Goal: Communication & Community: Answer question/provide support

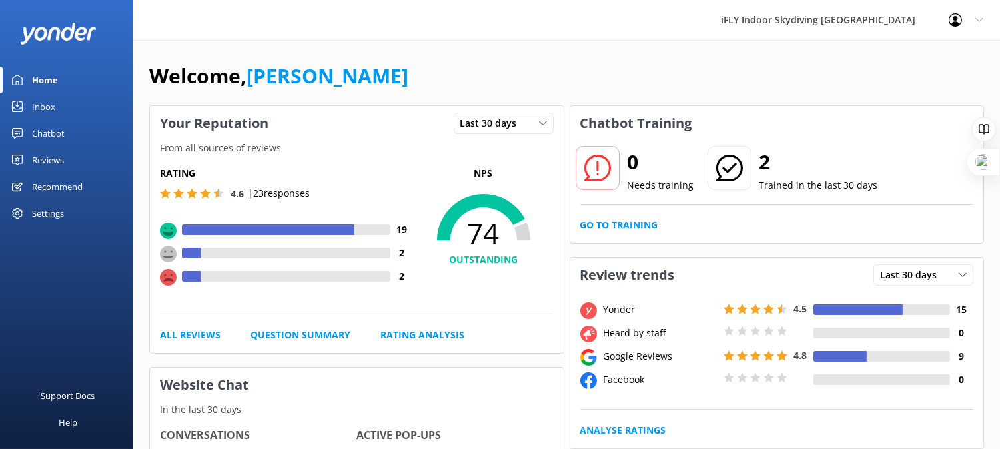
click at [51, 161] on div "Reviews" at bounding box center [48, 160] width 32 height 27
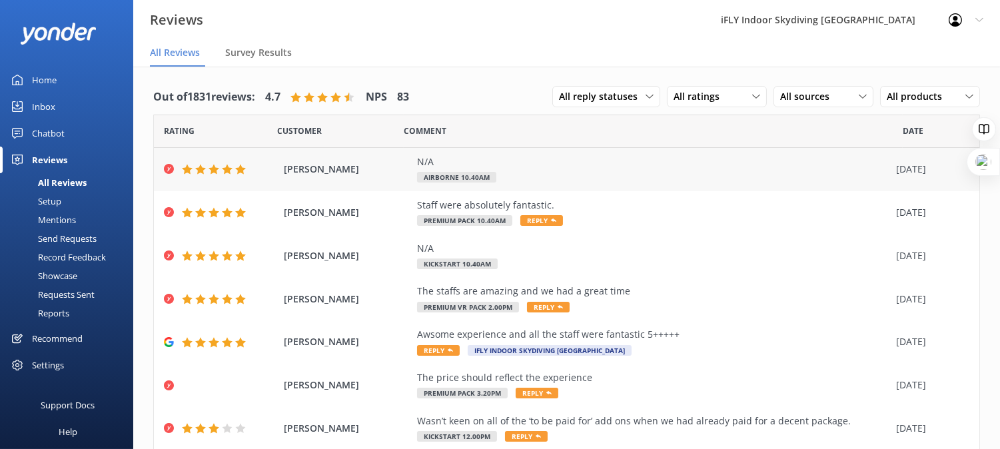
click at [425, 185] on div "[PERSON_NAME] N/A Airborne 10.40am [DATE]" at bounding box center [567, 169] width 826 height 43
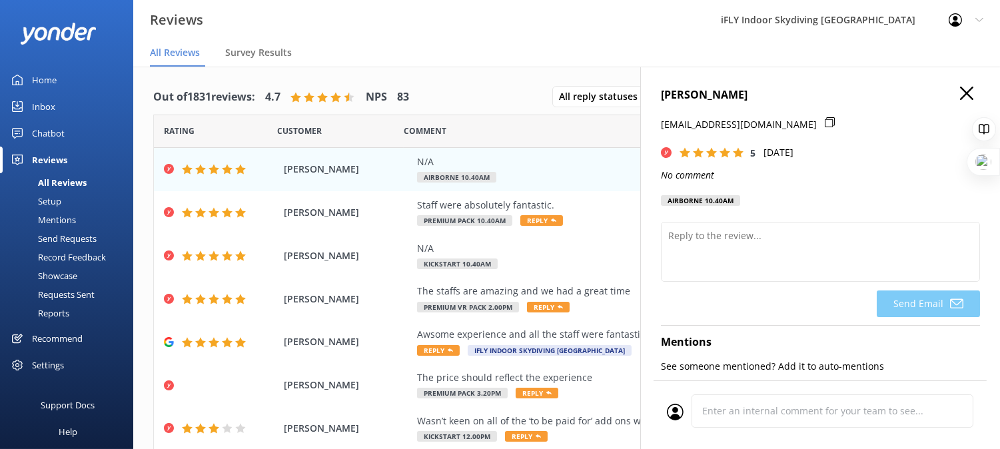
scroll to position [265, 0]
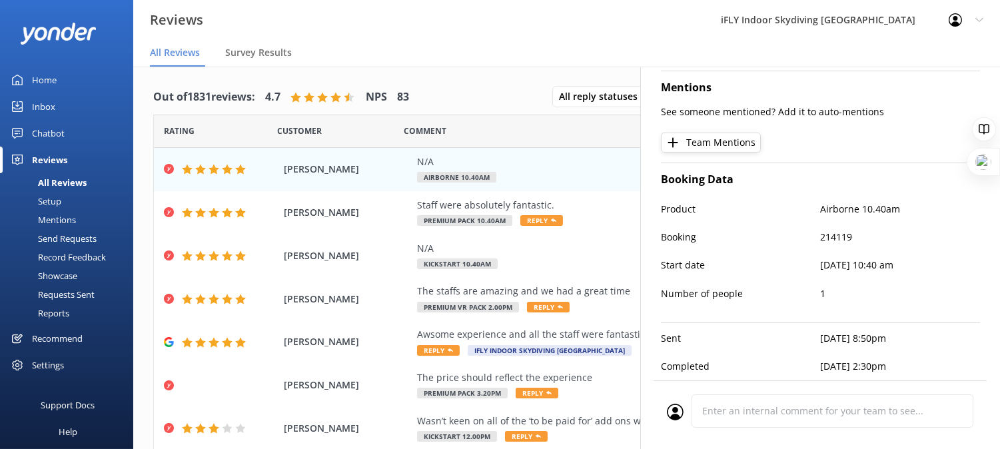
click at [595, 37] on div "Reviews iFLY Indoor Skydiving [GEOGRAPHIC_DATA] Profile Settings Logout" at bounding box center [500, 20] width 1000 height 40
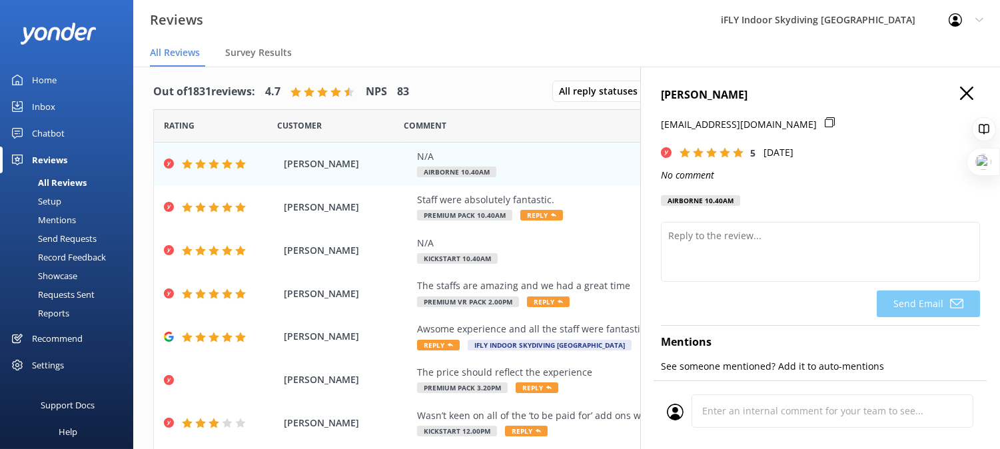
scroll to position [0, 0]
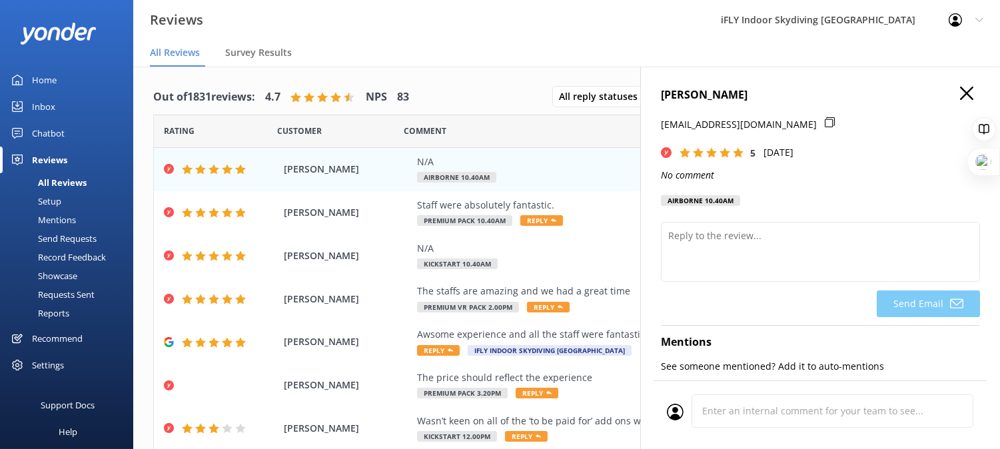
click at [960, 92] on icon "button" at bounding box center [966, 93] width 13 height 13
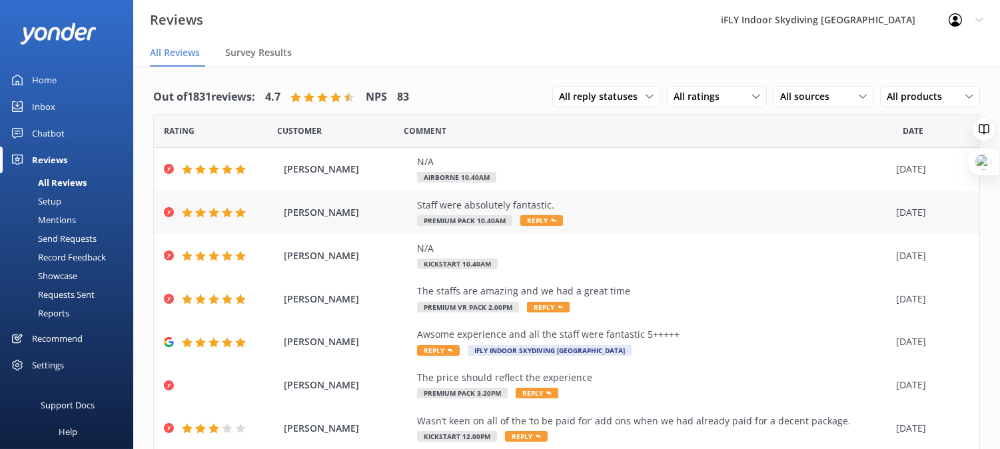
click at [807, 220] on div "Staff were absolutely fantastic. Premium Pack 10.40am Reply" at bounding box center [653, 213] width 473 height 30
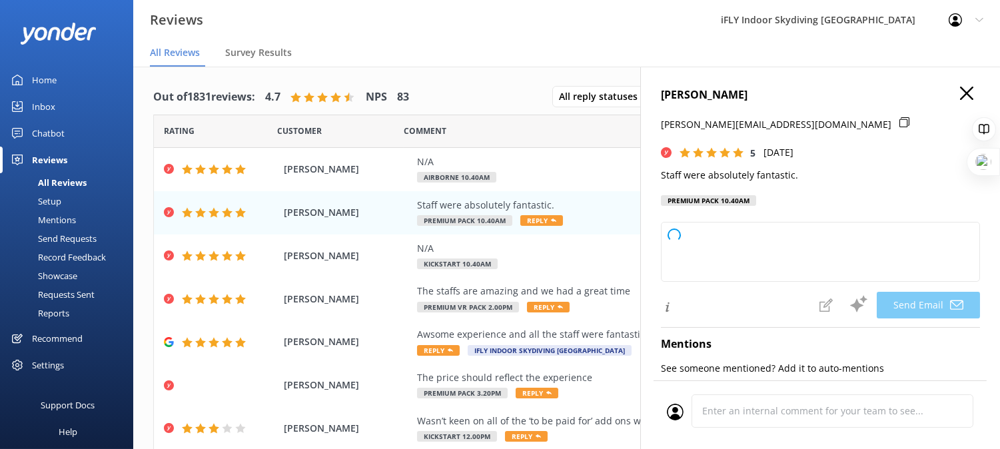
type textarea "Thank you so much, [PERSON_NAME]! We’re thrilled to hear you had such a great e…"
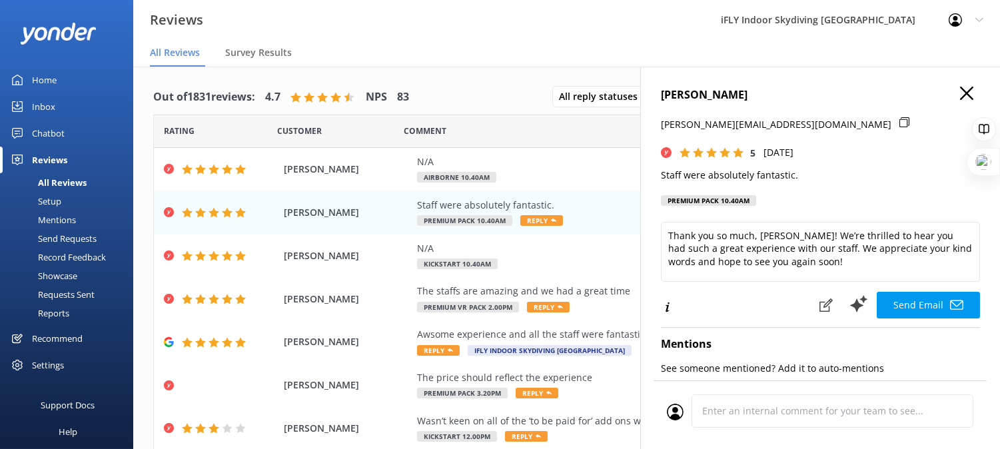
click at [960, 92] on icon "button" at bounding box center [966, 93] width 13 height 13
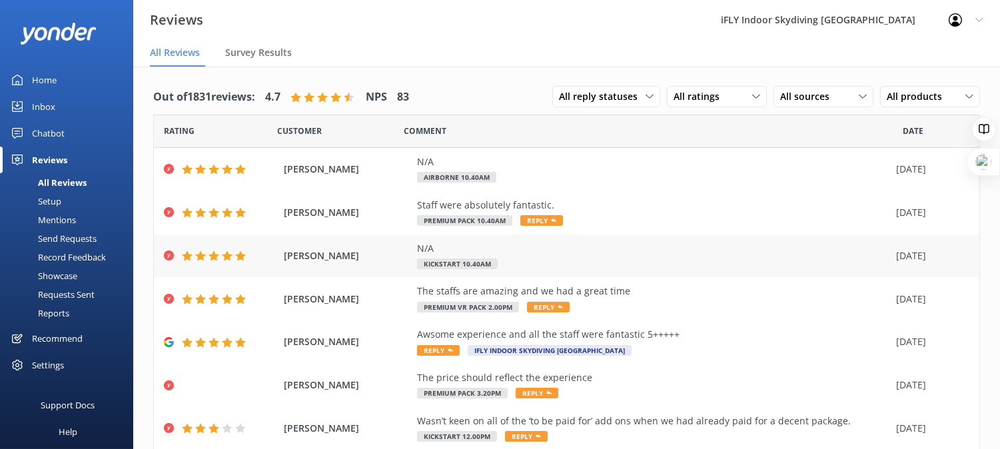
click at [621, 241] on div "N/A" at bounding box center [653, 248] width 473 height 15
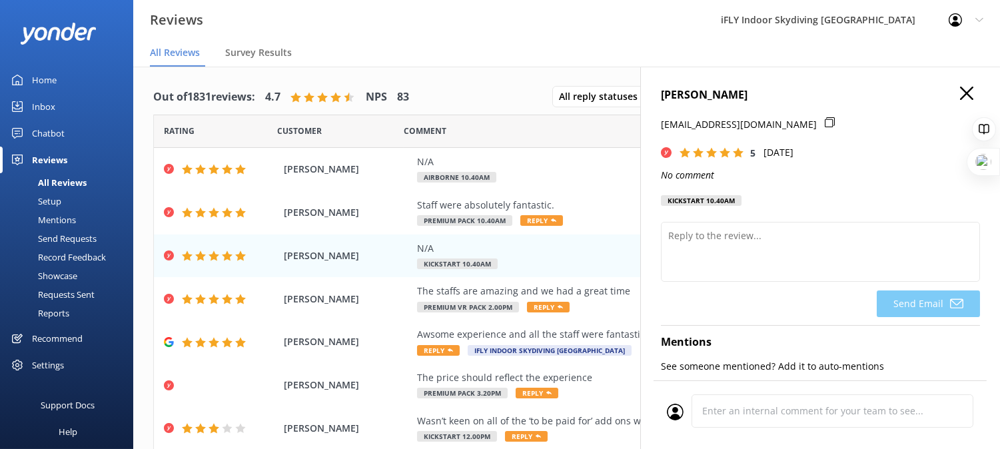
drag, startPoint x: 936, startPoint y: 93, endPoint x: 945, endPoint y: 97, distance: 9.5
click at [936, 94] on h4 "[PERSON_NAME]" at bounding box center [820, 95] width 319 height 17
click at [953, 103] on h4 "[PERSON_NAME]" at bounding box center [820, 95] width 319 height 17
drag, startPoint x: 952, startPoint y: 92, endPoint x: 800, endPoint y: 44, distance: 158.7
click at [960, 93] on icon "button" at bounding box center [966, 93] width 13 height 13
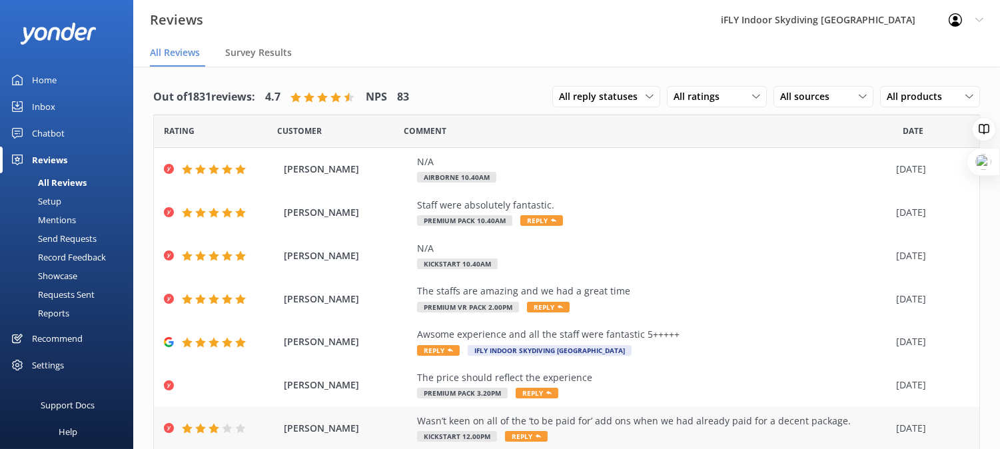
scroll to position [74, 0]
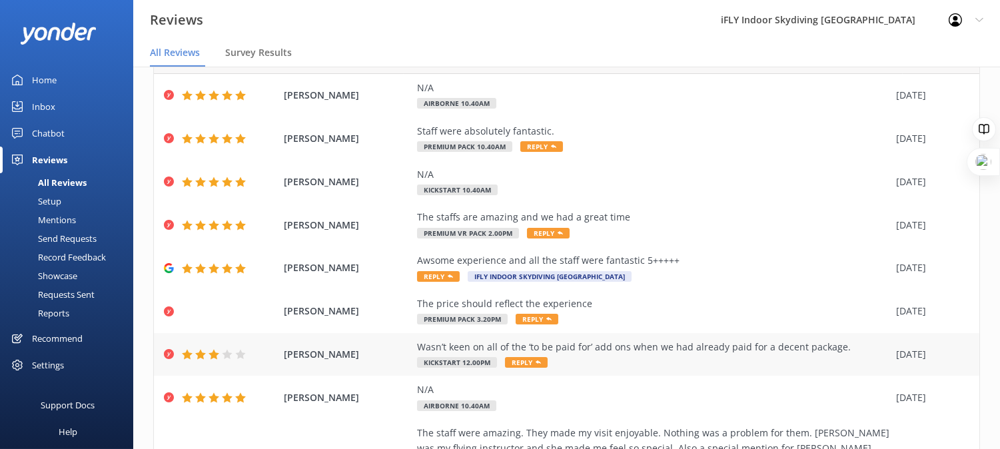
click at [631, 348] on div "Wasn’t keen on all of the ‘to be paid for’ add ons when we had already paid for…" at bounding box center [653, 347] width 473 height 15
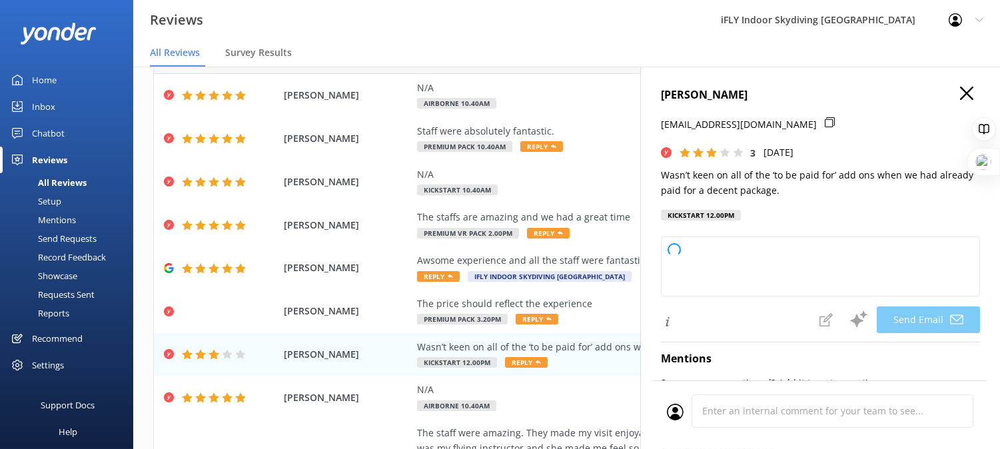
type textarea "Hi [PERSON_NAME], thank you for your feedback. We appreciate your honesty and a…"
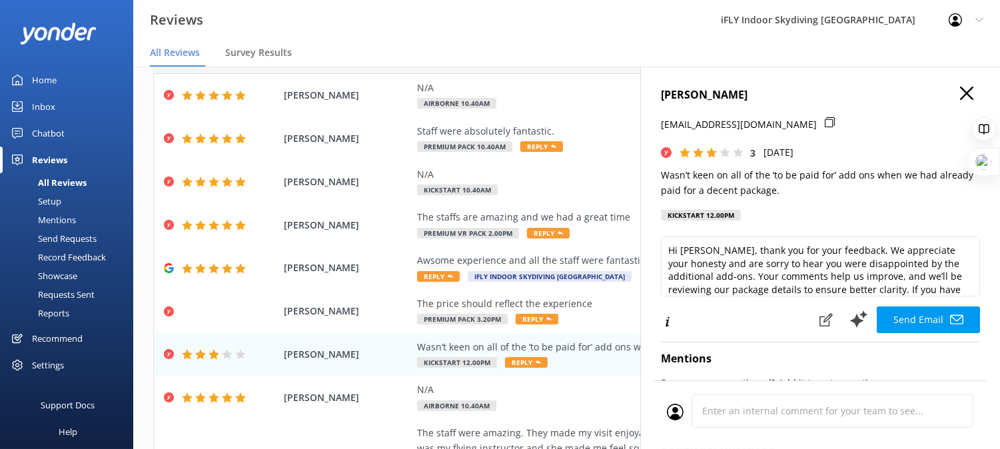
click at [825, 120] on icon at bounding box center [830, 122] width 10 height 10
